Goal: Find specific page/section: Find specific page/section

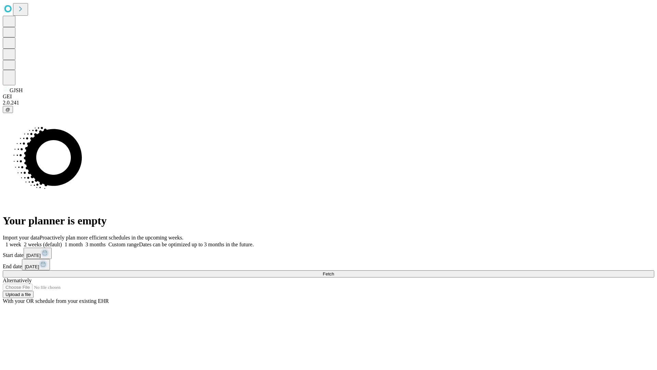
click at [334, 271] on span "Fetch" at bounding box center [328, 273] width 11 height 5
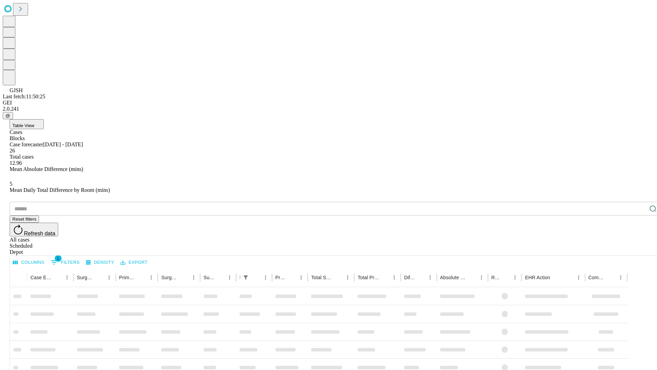
click at [639, 249] on div "Depot" at bounding box center [336, 252] width 652 height 6
